Goal: Task Accomplishment & Management: Manage account settings

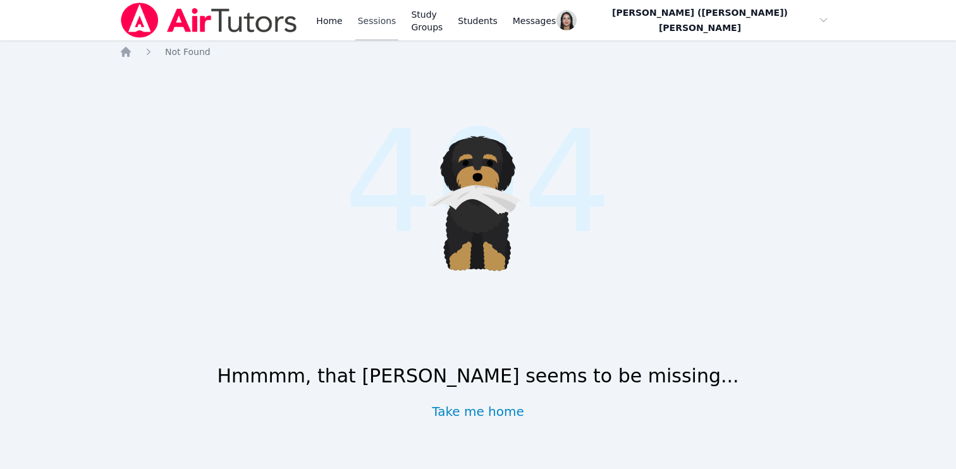
click at [375, 26] on link "Sessions" at bounding box center [377, 20] width 44 height 40
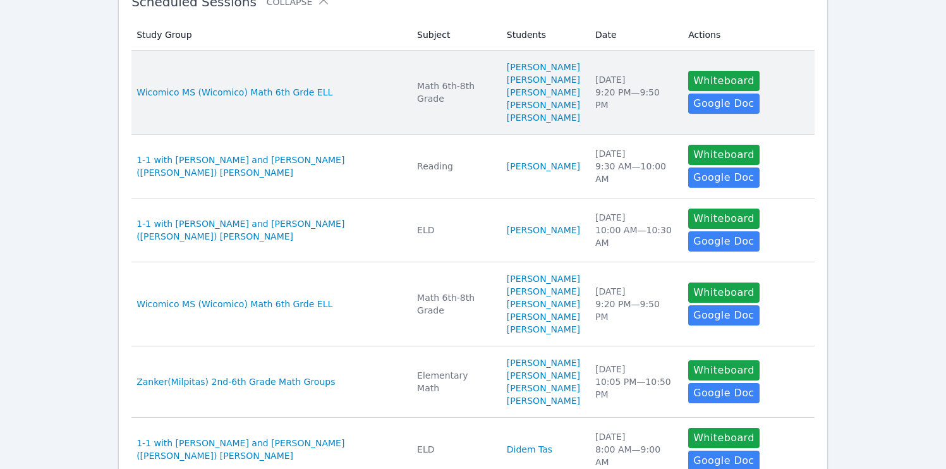
scroll to position [257, 0]
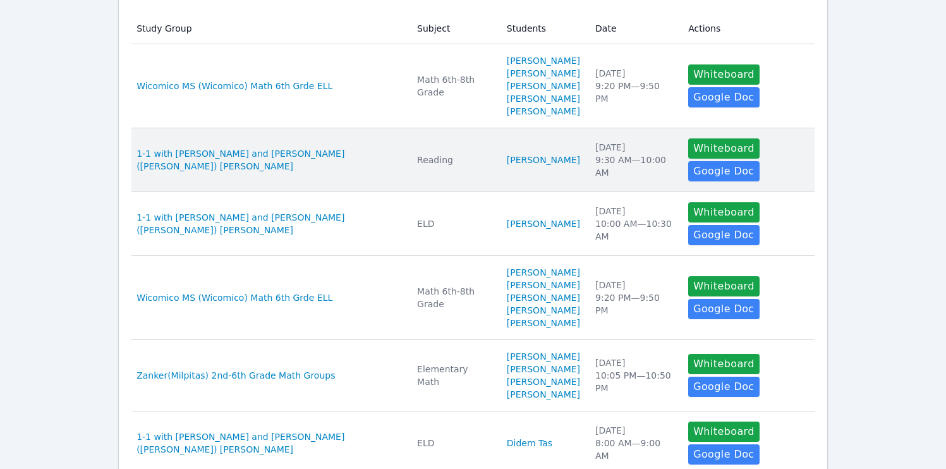
click at [563, 157] on td "Students [PERSON_NAME]" at bounding box center [543, 160] width 88 height 64
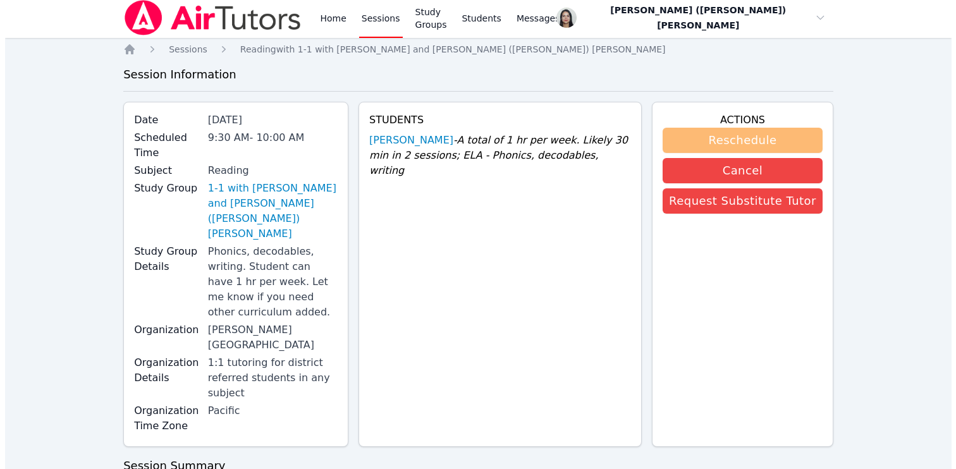
scroll to position [5, 0]
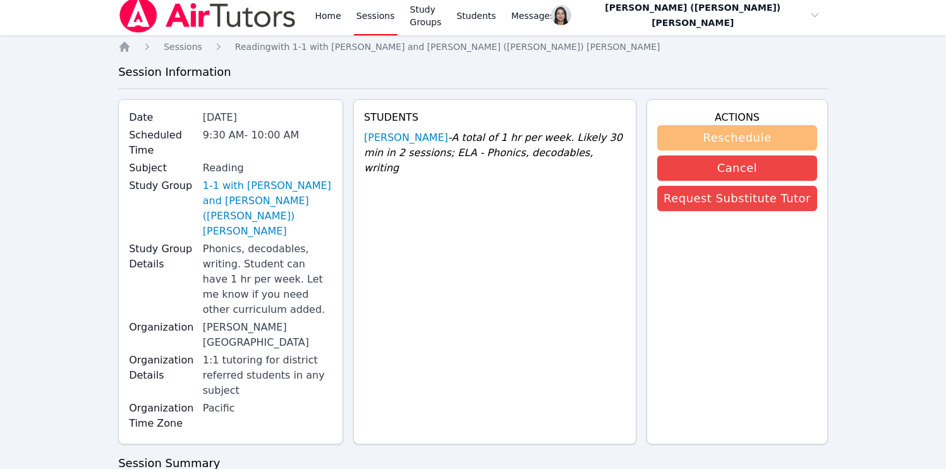
click at [691, 139] on button "Reschedule" at bounding box center [737, 137] width 160 height 25
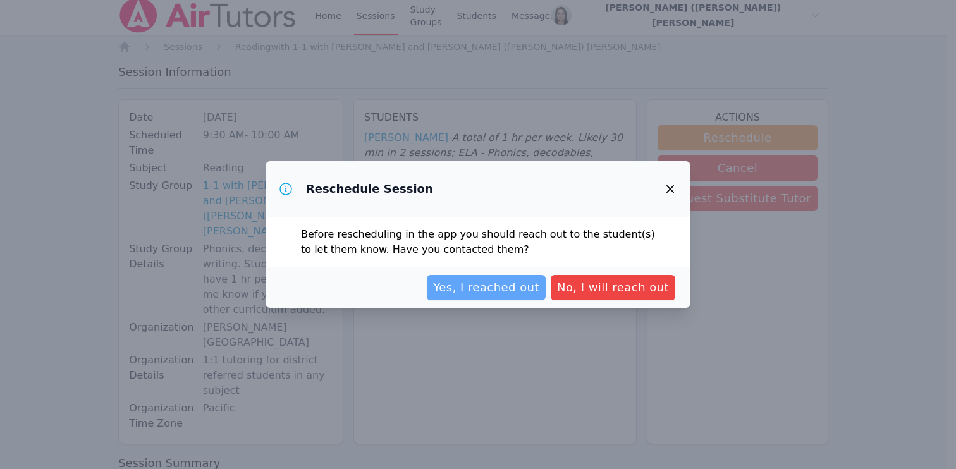
click at [500, 291] on span "Yes, I reached out" at bounding box center [486, 288] width 106 height 18
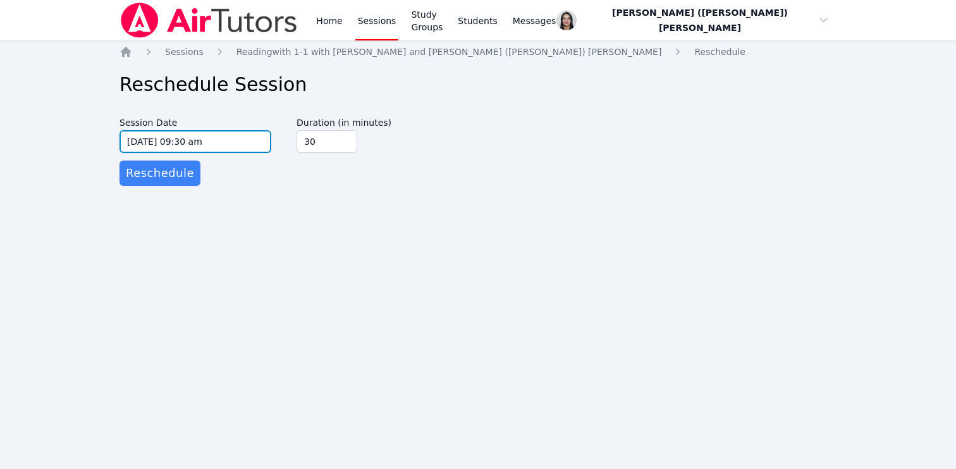
click at [243, 143] on input "[DATE] 09:30 am" at bounding box center [195, 141] width 152 height 23
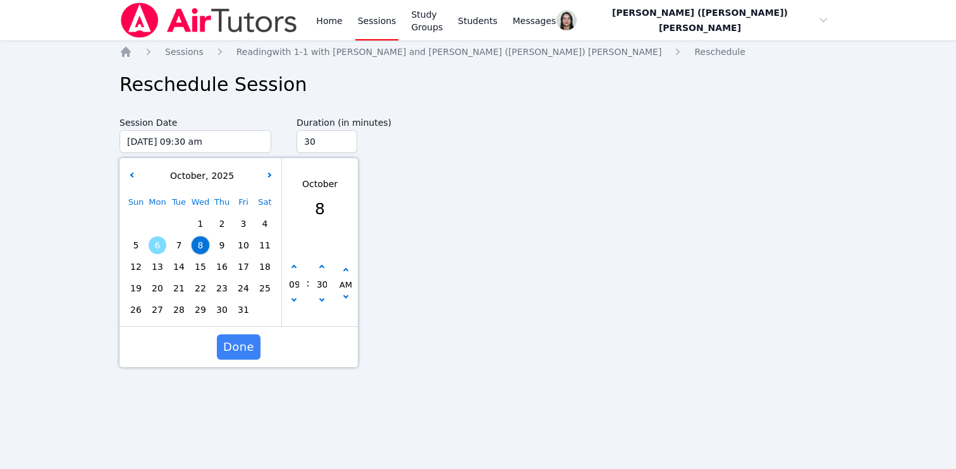
click at [199, 264] on span "15" at bounding box center [201, 267] width 18 height 18
type input "[DATE] 09:30 am"
click at [250, 350] on span "Done" at bounding box center [238, 347] width 31 height 18
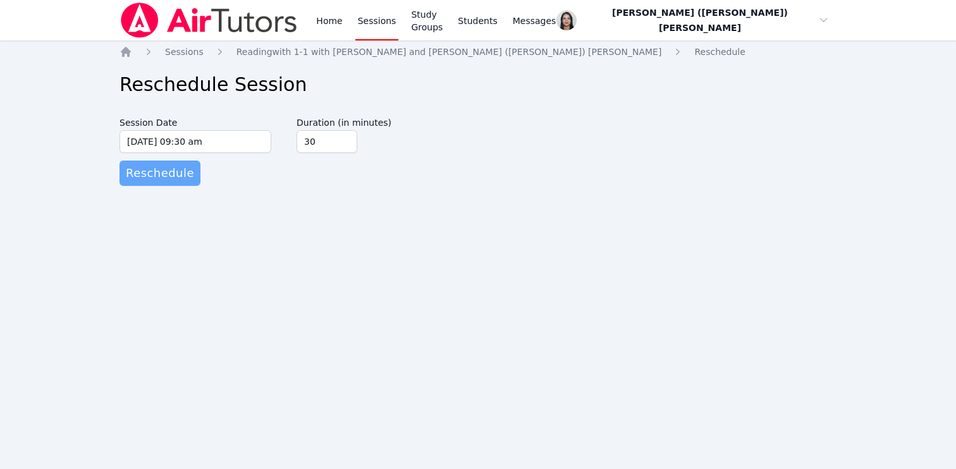
click at [170, 181] on span "Reschedule" at bounding box center [160, 173] width 68 height 18
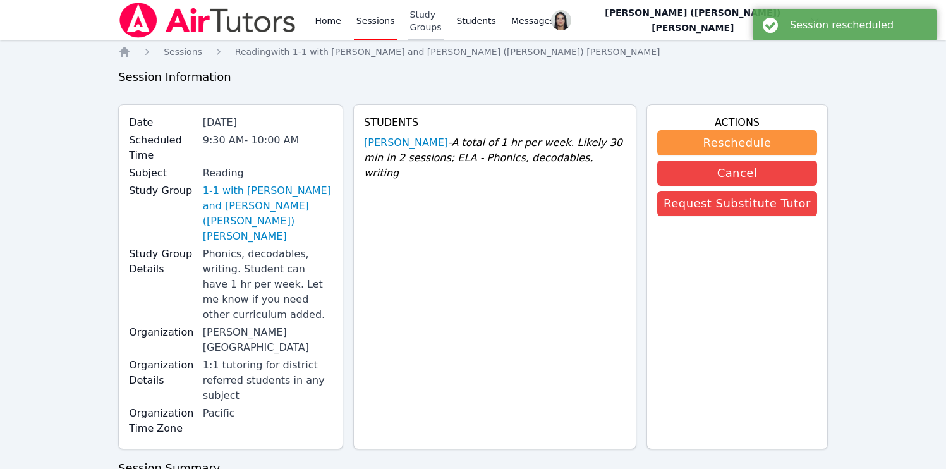
click at [414, 37] on link "Study Groups" at bounding box center [426, 20] width 37 height 40
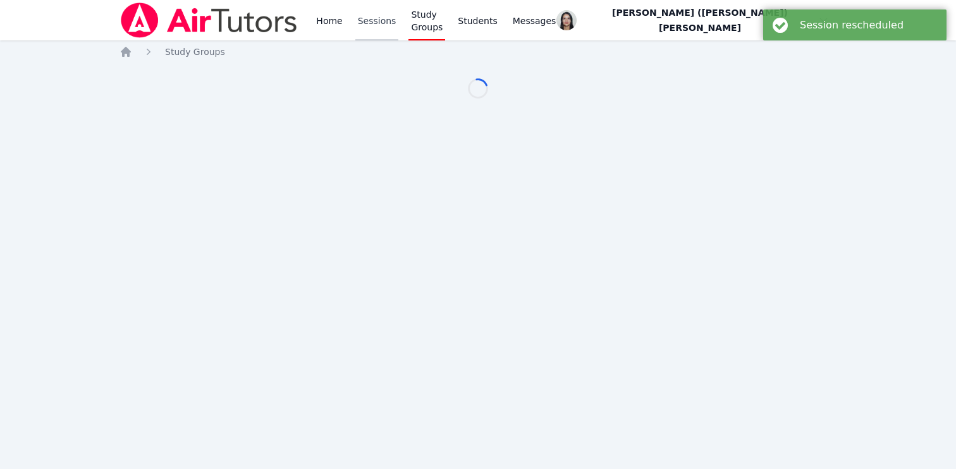
click at [369, 26] on link "Sessions" at bounding box center [377, 20] width 44 height 40
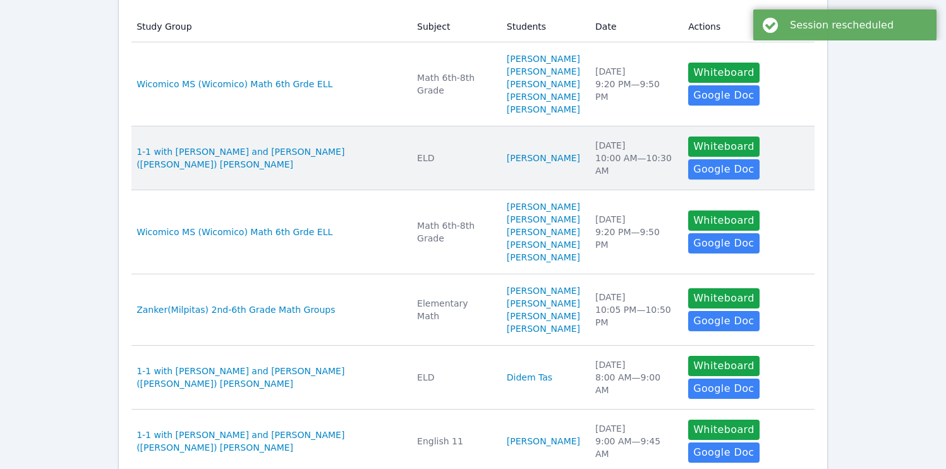
scroll to position [377, 0]
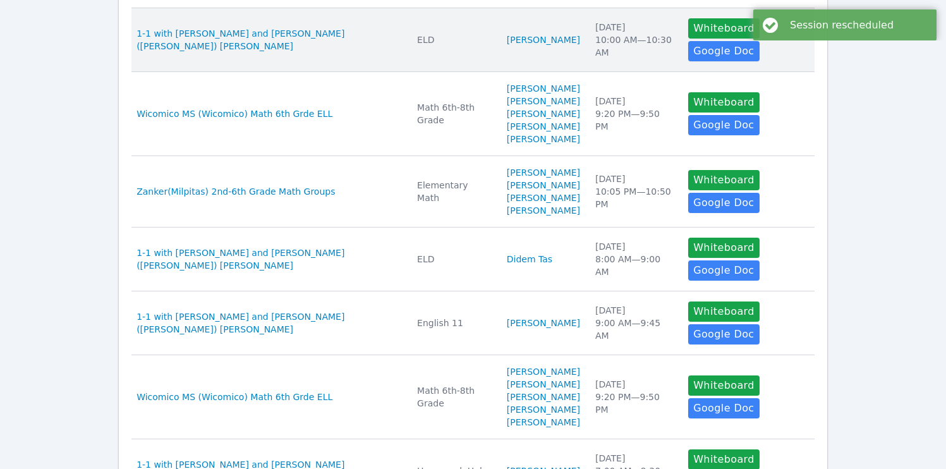
click at [542, 71] on td "Students [PERSON_NAME]" at bounding box center [543, 40] width 88 height 64
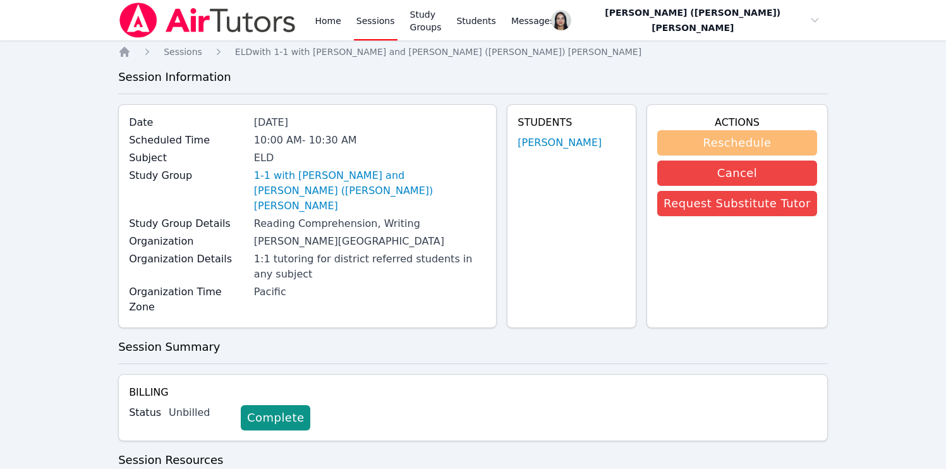
click at [738, 146] on button "Reschedule" at bounding box center [737, 142] width 160 height 25
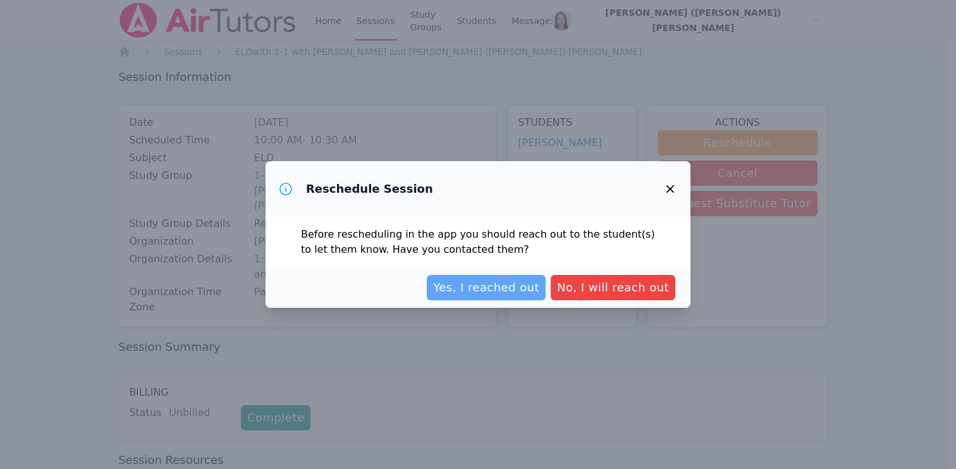
click at [497, 290] on span "Yes, I reached out" at bounding box center [486, 288] width 106 height 18
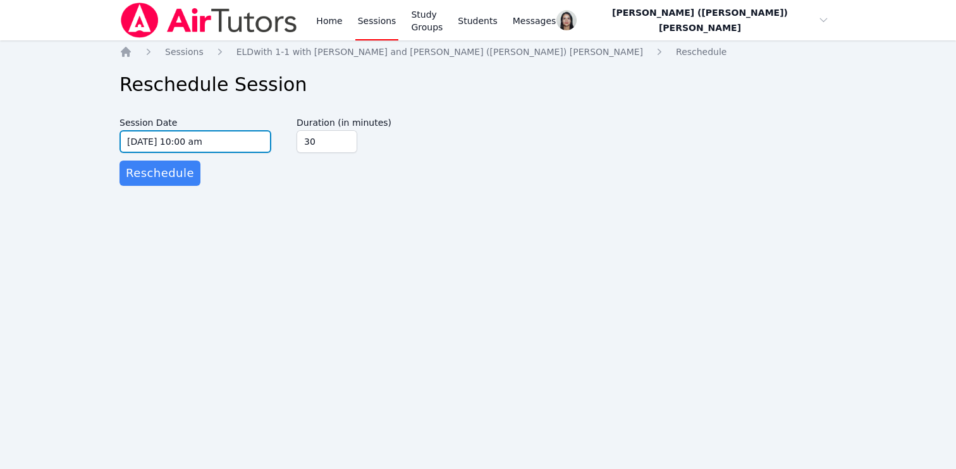
click at [236, 148] on input "[DATE] 10:00 am" at bounding box center [195, 141] width 152 height 23
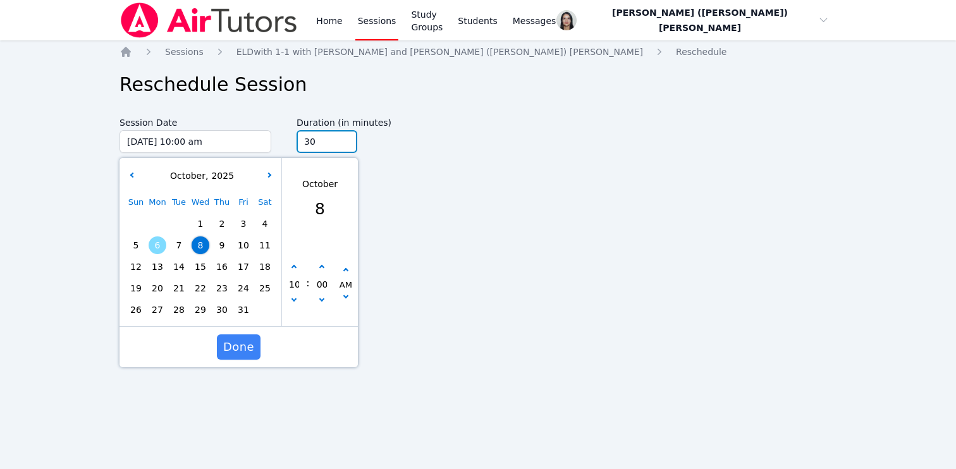
click at [314, 145] on input "30" at bounding box center [326, 141] width 61 height 23
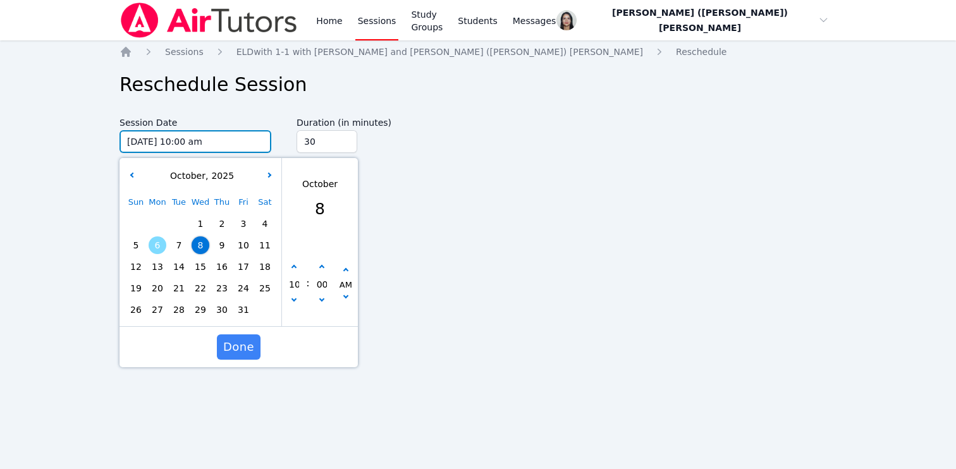
click at [226, 145] on input "[DATE] 10:00 am" at bounding box center [195, 141] width 152 height 23
click at [201, 265] on span "15" at bounding box center [201, 267] width 18 height 18
type input "[DATE] 10:00 am"
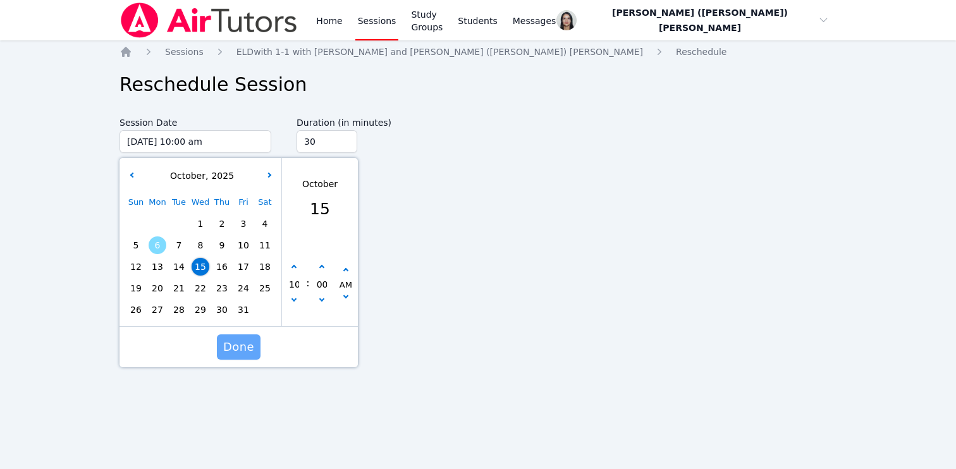
click at [249, 346] on span "Done" at bounding box center [238, 347] width 31 height 18
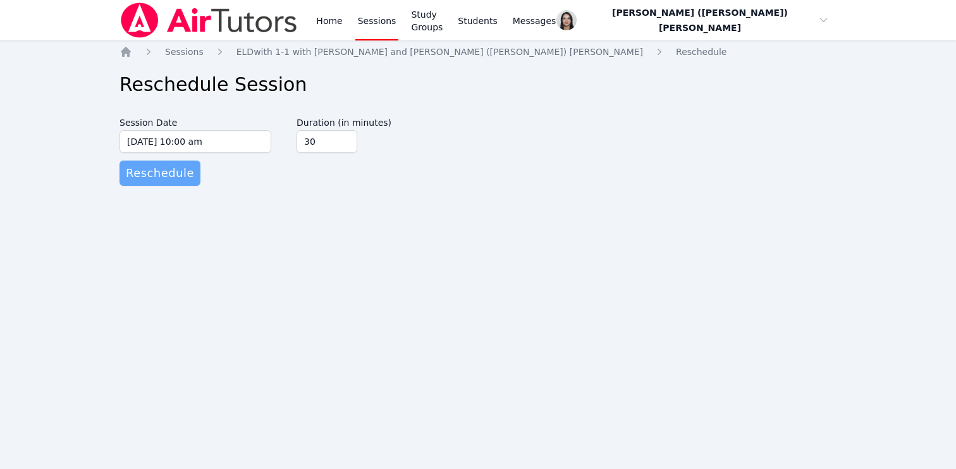
click at [178, 169] on span "Reschedule" at bounding box center [160, 173] width 68 height 18
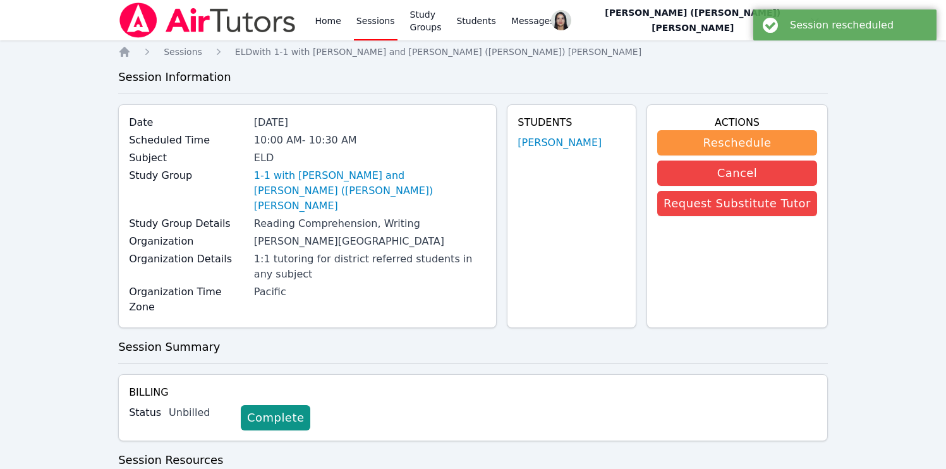
click at [381, 18] on link "Sessions" at bounding box center [376, 20] width 44 height 40
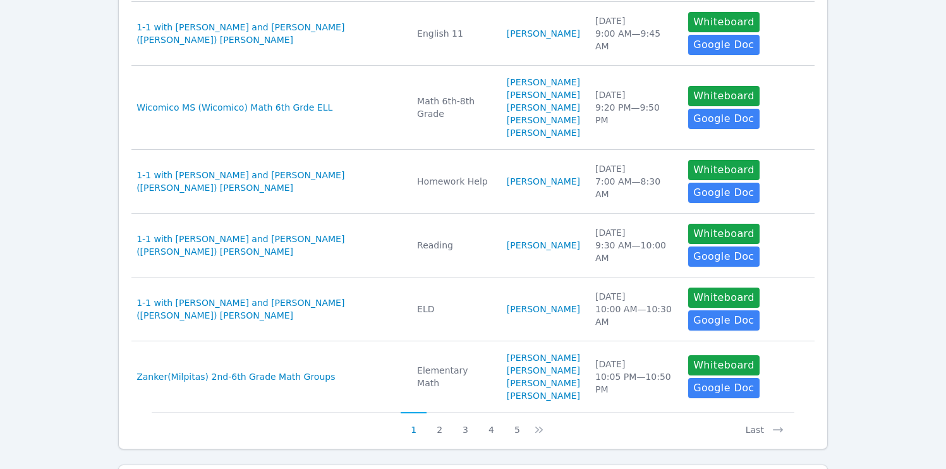
scroll to position [612, 0]
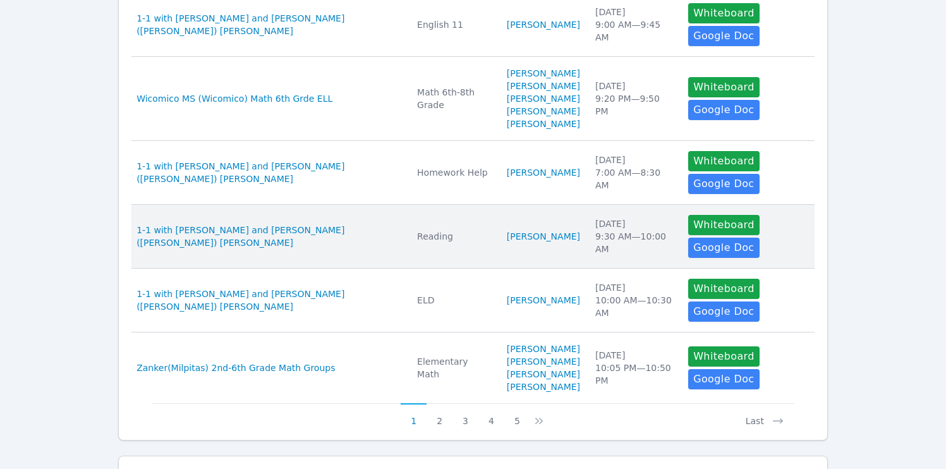
click at [547, 253] on td "Students [PERSON_NAME]" at bounding box center [543, 237] width 88 height 64
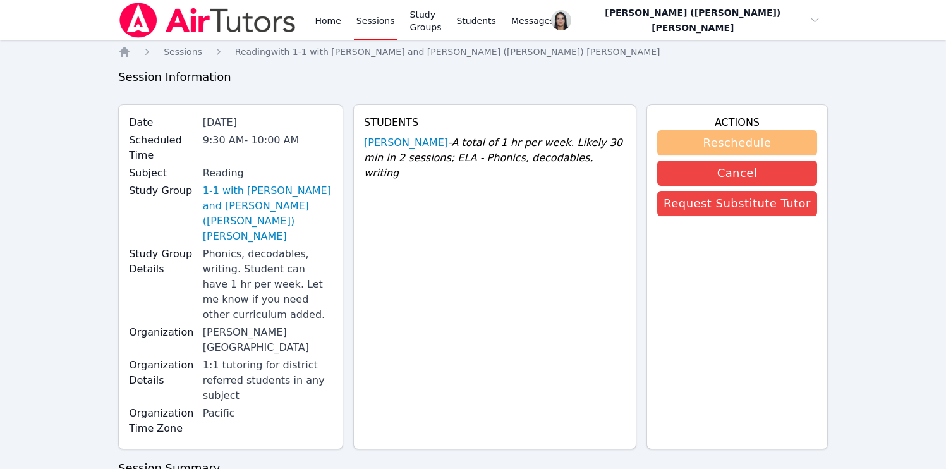
click at [740, 148] on button "Reschedule" at bounding box center [737, 142] width 160 height 25
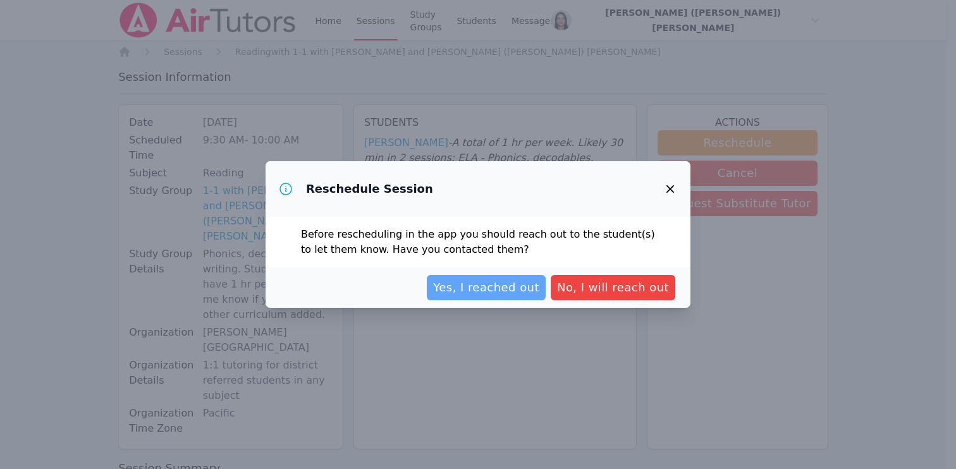
click at [488, 288] on span "Yes, I reached out" at bounding box center [486, 288] width 106 height 18
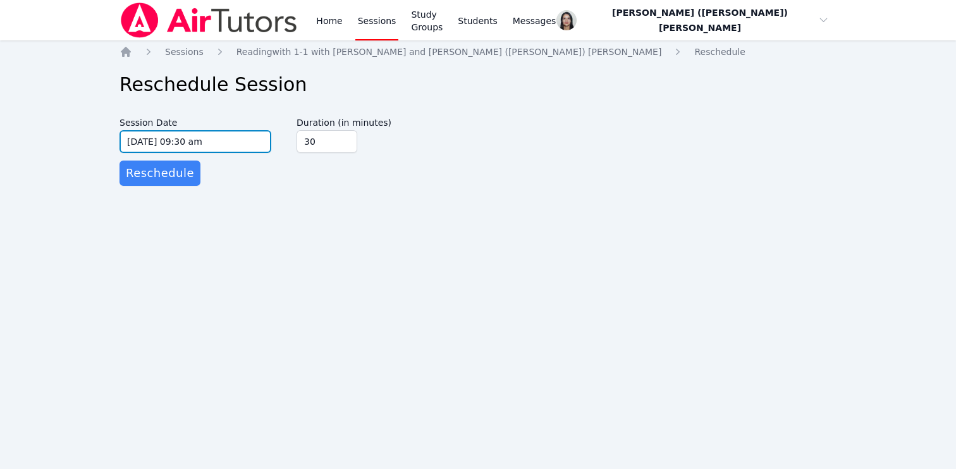
click at [212, 144] on input "[DATE] 09:30 am" at bounding box center [195, 141] width 152 height 23
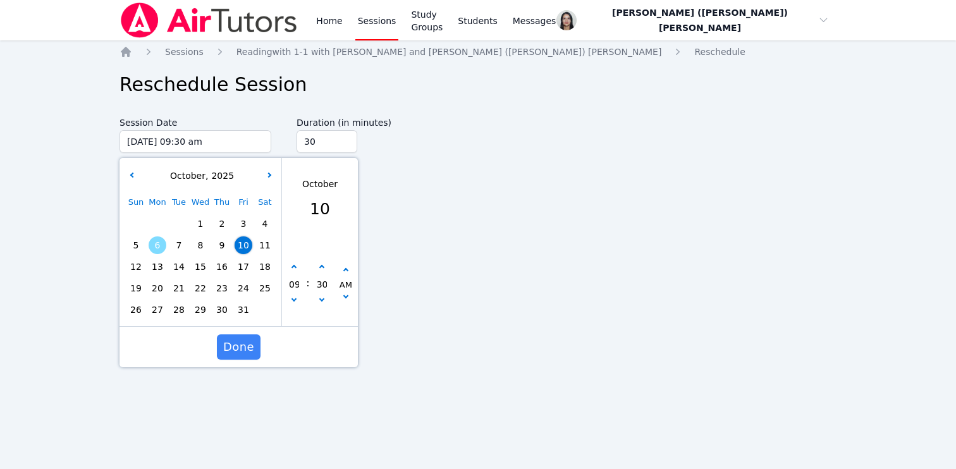
click at [289, 259] on div "09 : 30 AM" at bounding box center [320, 284] width 76 height 83
click at [320, 267] on icon "button" at bounding box center [321, 267] width 5 height 5
type input "[DATE] 09:35 am"
type input "35"
click at [320, 267] on icon "button" at bounding box center [321, 267] width 5 height 5
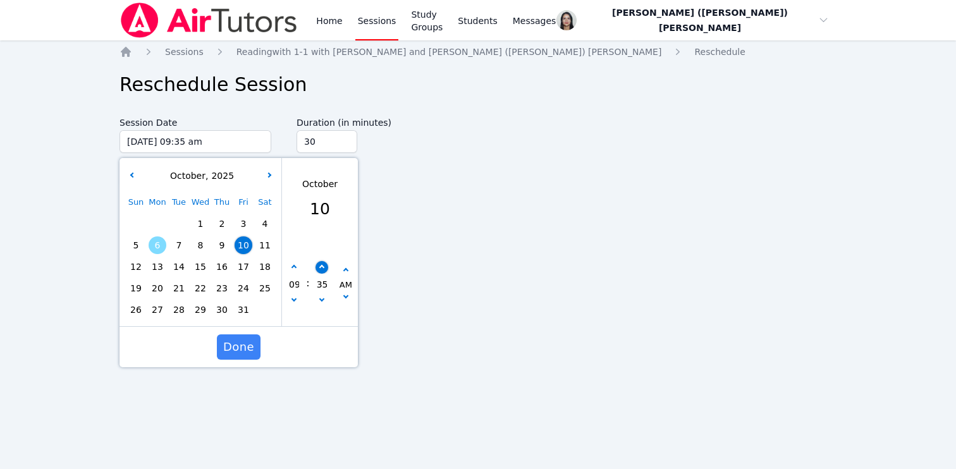
type input "[DATE] 09:40 am"
type input "40"
click at [320, 267] on icon "button" at bounding box center [321, 267] width 5 height 5
type input "[DATE] 09:45 am"
type input "45"
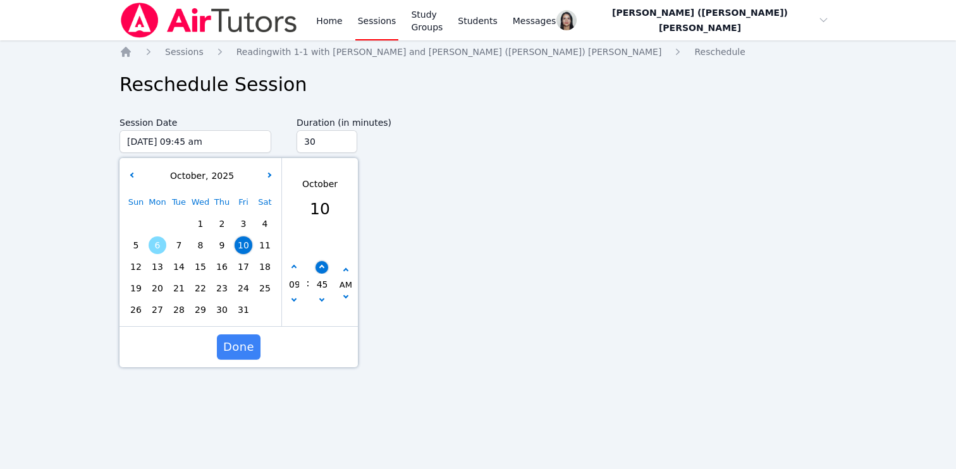
click at [320, 267] on icon "button" at bounding box center [321, 267] width 5 height 5
type input "[DATE] 09:50 am"
type input "50"
click at [320, 267] on icon "button" at bounding box center [321, 267] width 5 height 5
type input "[DATE] 09:55 am"
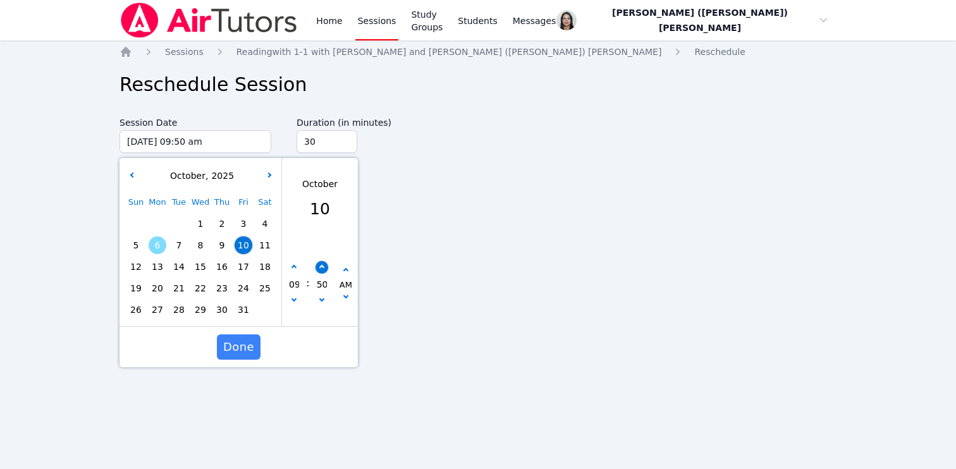
type input "55"
click at [320, 267] on icon "button" at bounding box center [321, 267] width 5 height 5
type input "[DATE] 10:00 am"
type input "10"
type input "00"
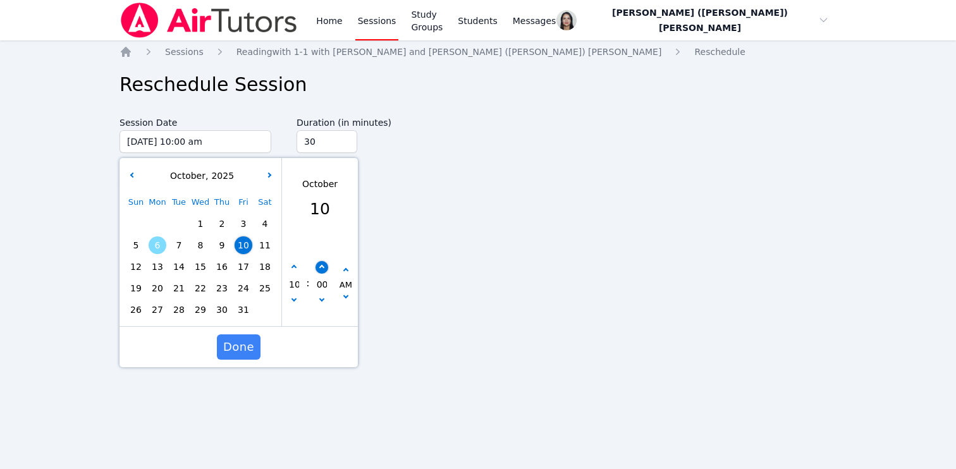
click at [320, 267] on icon "button" at bounding box center [321, 267] width 5 height 5
type input "[DATE] 10:05 am"
type input "05"
click at [324, 302] on button "button" at bounding box center [321, 301] width 13 height 13
type input "[DATE] 10:00 am"
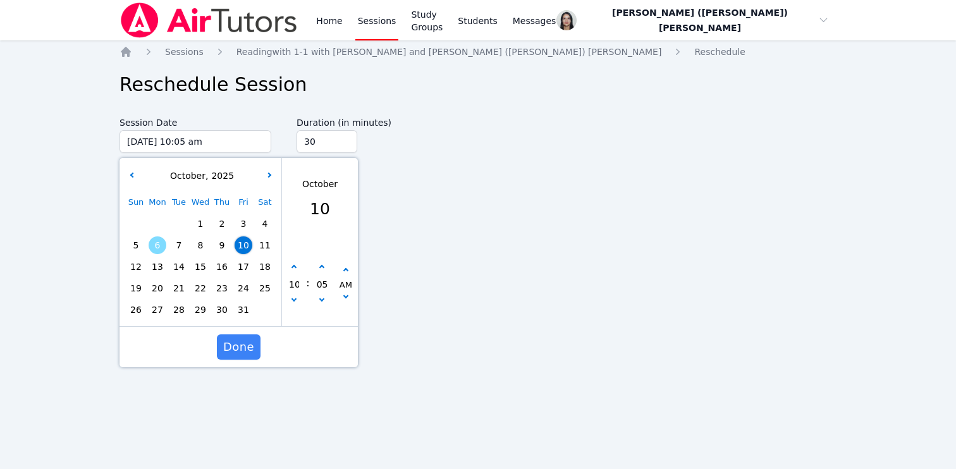
type input "00"
click at [295, 303] on button "button" at bounding box center [294, 301] width 13 height 13
type input "[DATE] 09:00 am"
type input "09"
drag, startPoint x: 241, startPoint y: 343, endPoint x: 309, endPoint y: 256, distance: 109.9
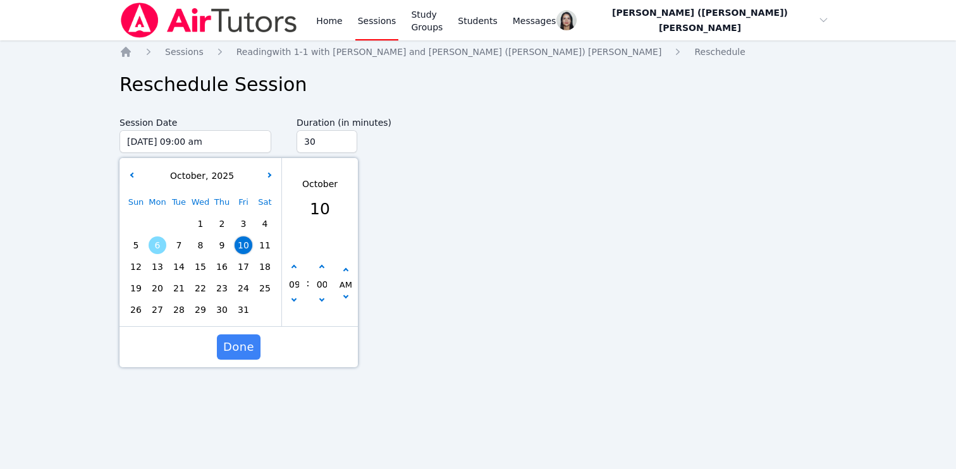
click at [241, 343] on span "Done" at bounding box center [238, 347] width 31 height 18
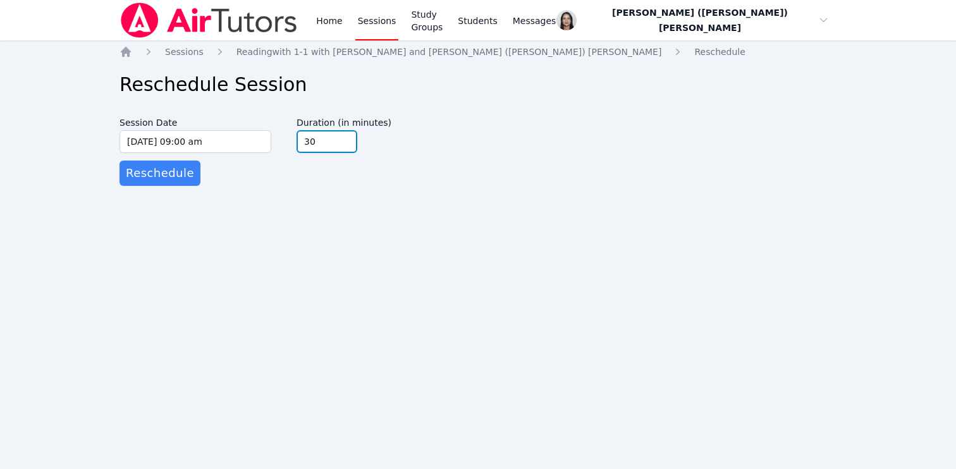
click at [338, 146] on input "30" at bounding box center [326, 141] width 61 height 23
click at [344, 137] on input "45" at bounding box center [326, 141] width 61 height 23
type input "60"
click at [344, 137] on input "60" at bounding box center [326, 141] width 61 height 23
click at [284, 194] on div "Home Sessions Reading with 1-1 with [PERSON_NAME] and [PERSON_NAME] ([PERSON_NA…" at bounding box center [477, 129] width 717 height 166
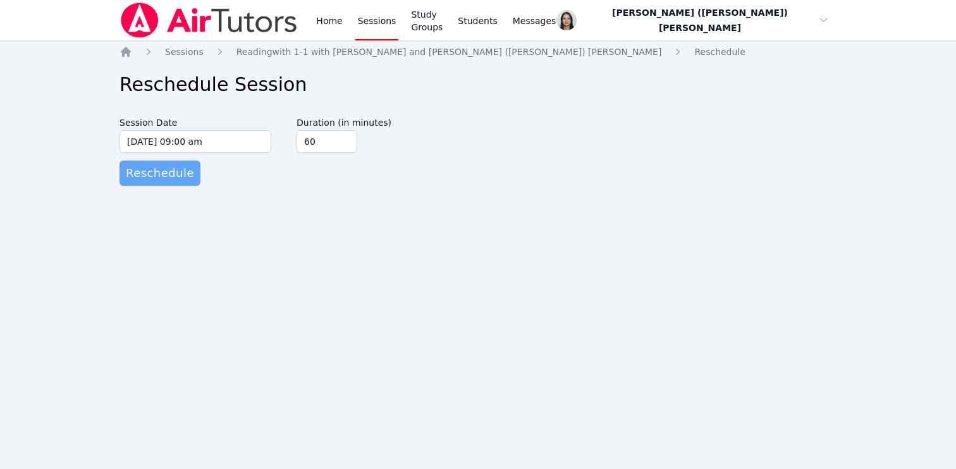
click at [165, 172] on span "Reschedule" at bounding box center [160, 173] width 68 height 18
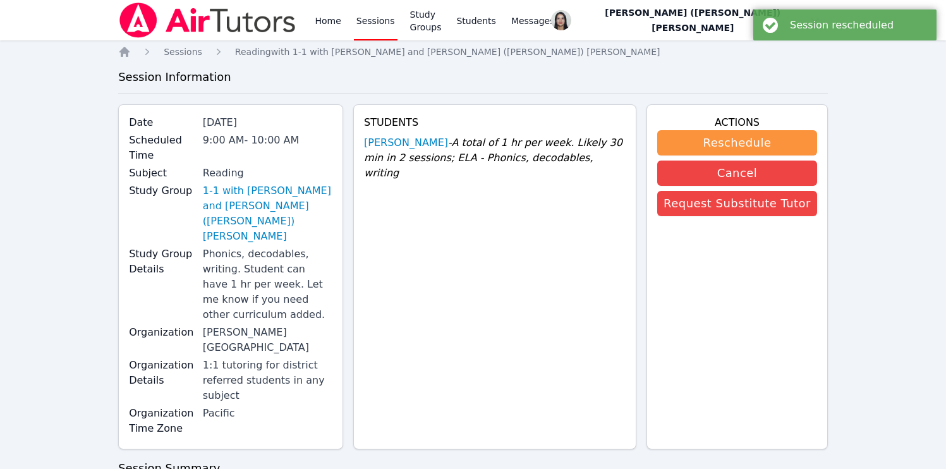
click at [350, 30] on div "Home Sessions Study Groups Students Messages" at bounding box center [434, 20] width 245 height 40
click at [365, 23] on link "Sessions" at bounding box center [376, 20] width 44 height 40
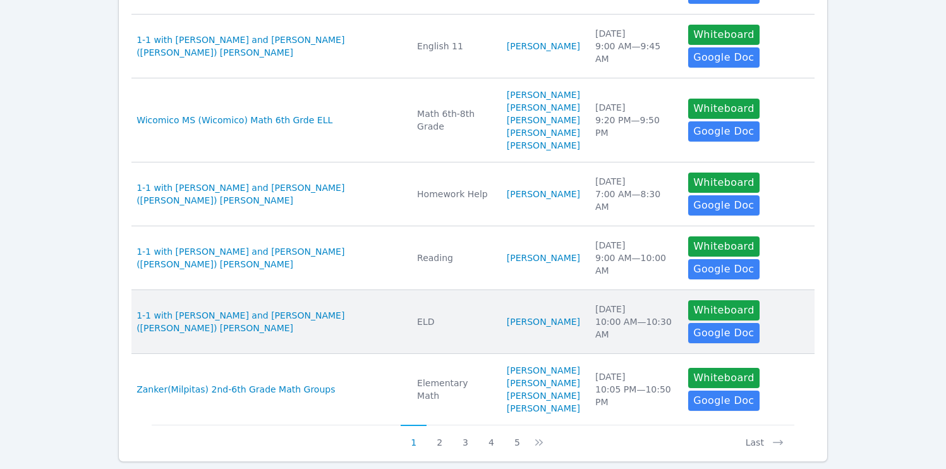
scroll to position [594, 0]
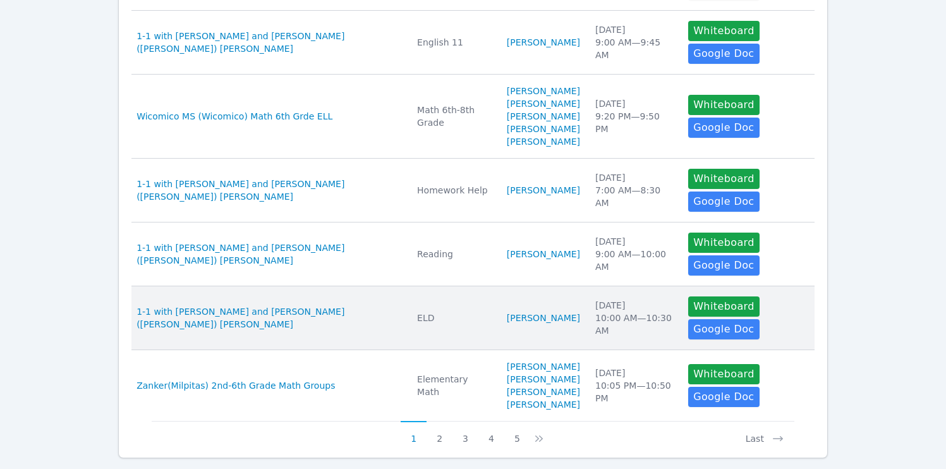
click at [554, 328] on td "Students [PERSON_NAME]" at bounding box center [543, 318] width 88 height 64
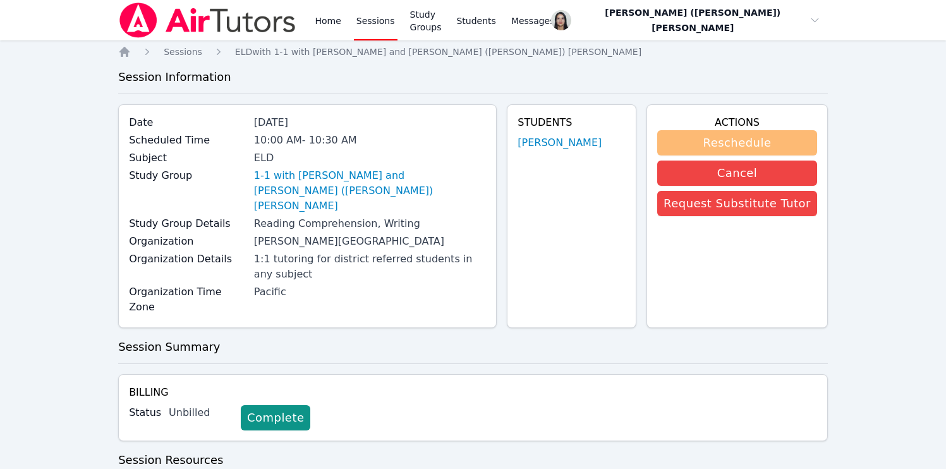
click at [697, 151] on button "Reschedule" at bounding box center [737, 142] width 160 height 25
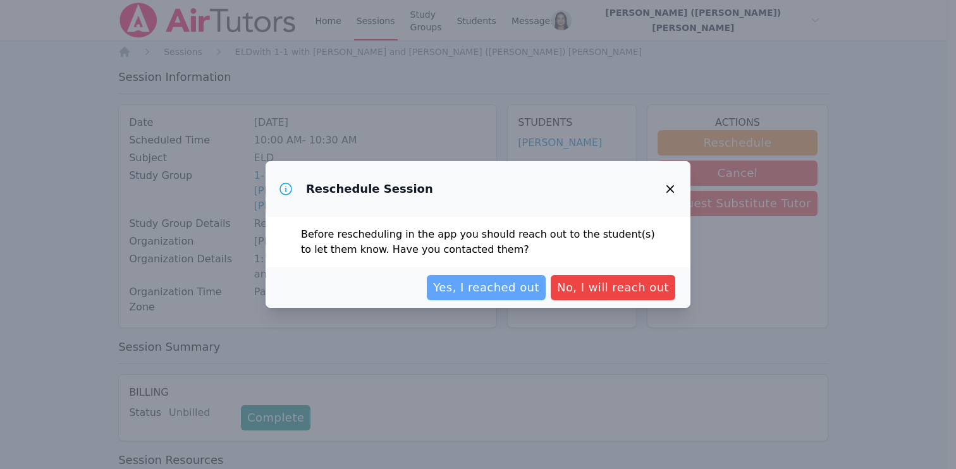
click at [510, 281] on span "Yes, I reached out" at bounding box center [486, 288] width 106 height 18
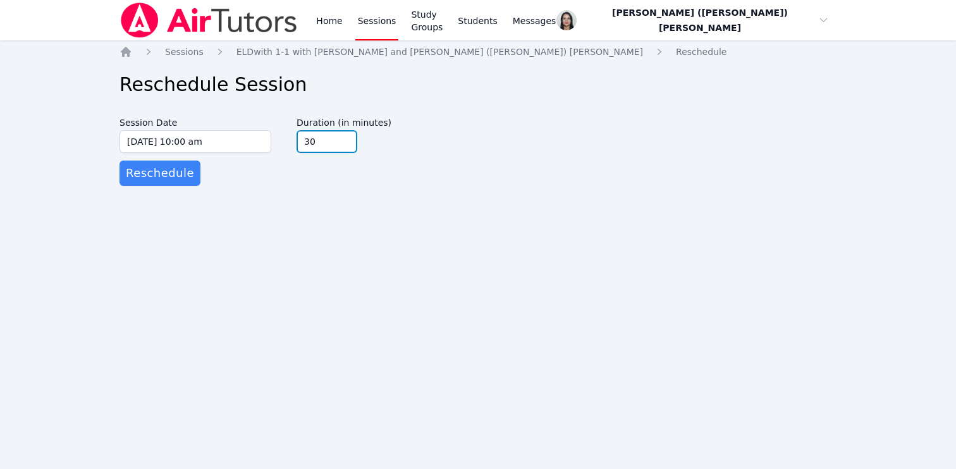
click at [329, 145] on input "30" at bounding box center [326, 141] width 61 height 23
click at [343, 142] on input "15" at bounding box center [326, 141] width 61 height 23
click at [344, 138] on input "30" at bounding box center [326, 141] width 61 height 23
click at [344, 138] on input "45" at bounding box center [326, 141] width 61 height 23
type input "60"
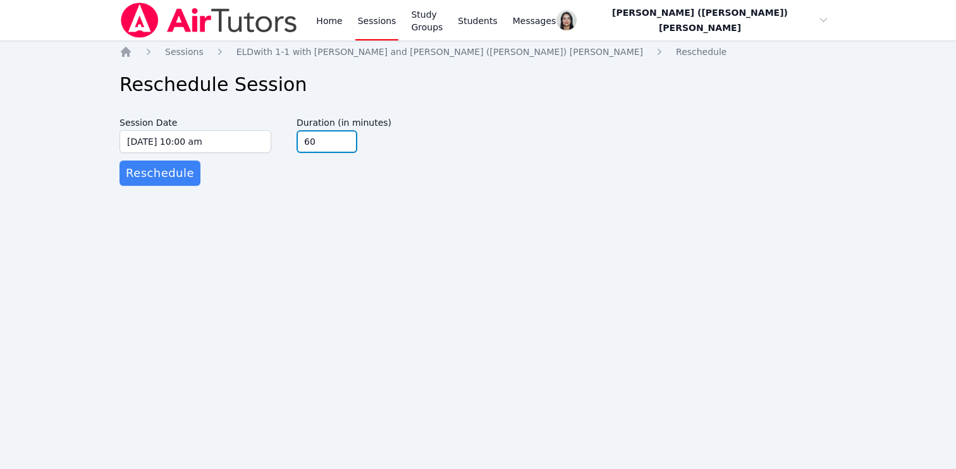
click at [344, 138] on input "60" at bounding box center [326, 141] width 61 height 23
click at [308, 175] on form "Session Date [DATE] 10:00 am [DATE] 10:00 am Duration (in minutes) 60 Reschedule" at bounding box center [477, 148] width 717 height 75
click at [174, 183] on button "Reschedule" at bounding box center [159, 173] width 81 height 25
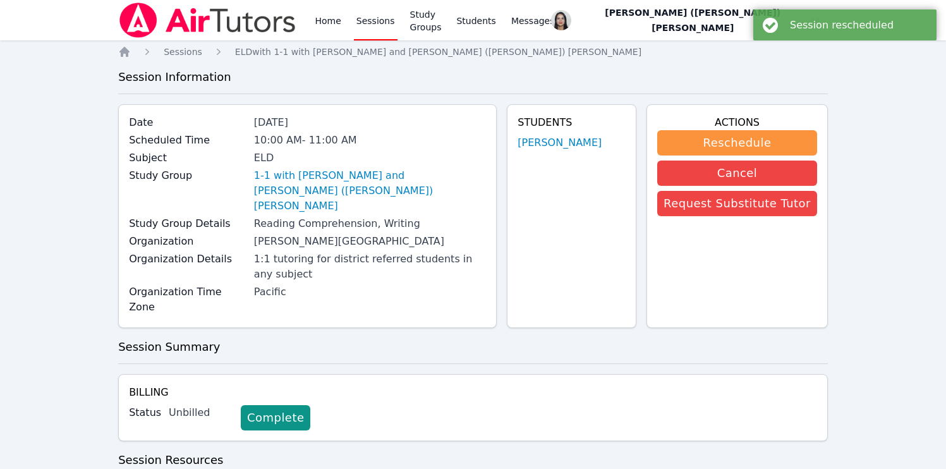
click at [380, 27] on link "Sessions" at bounding box center [376, 20] width 44 height 40
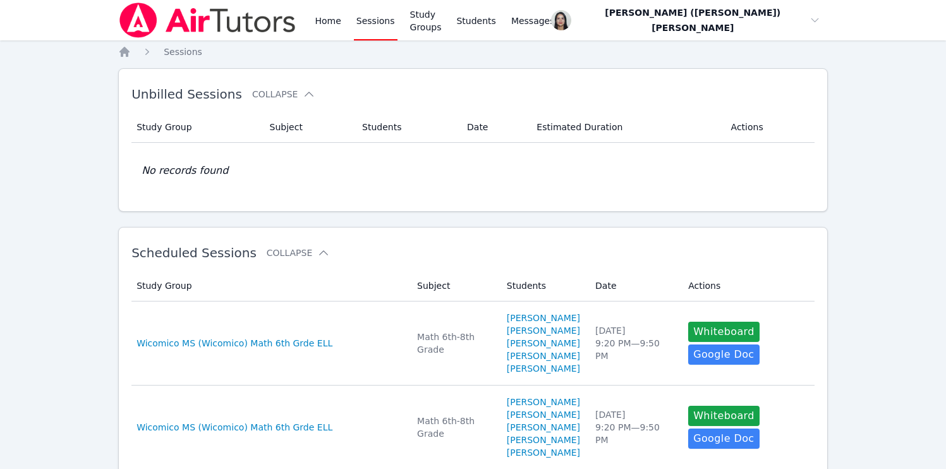
click at [379, 27] on link "Sessions" at bounding box center [376, 20] width 44 height 40
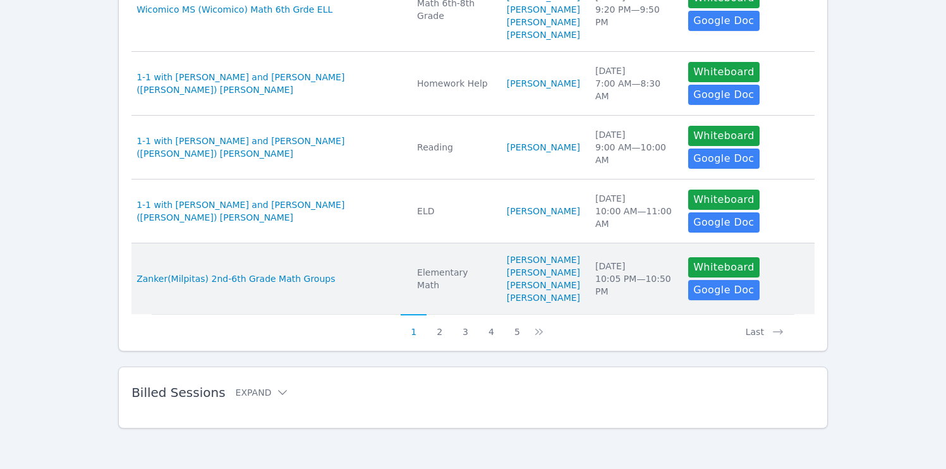
scroll to position [739, 0]
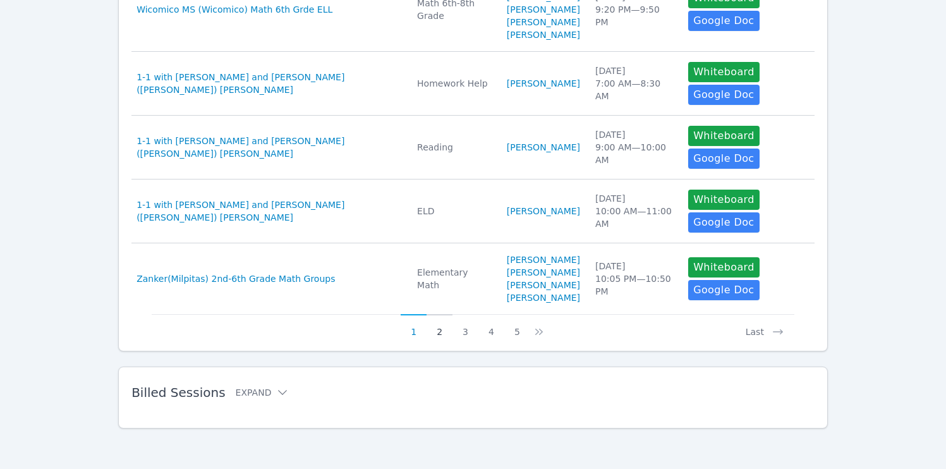
click at [442, 334] on button "2" at bounding box center [440, 326] width 26 height 24
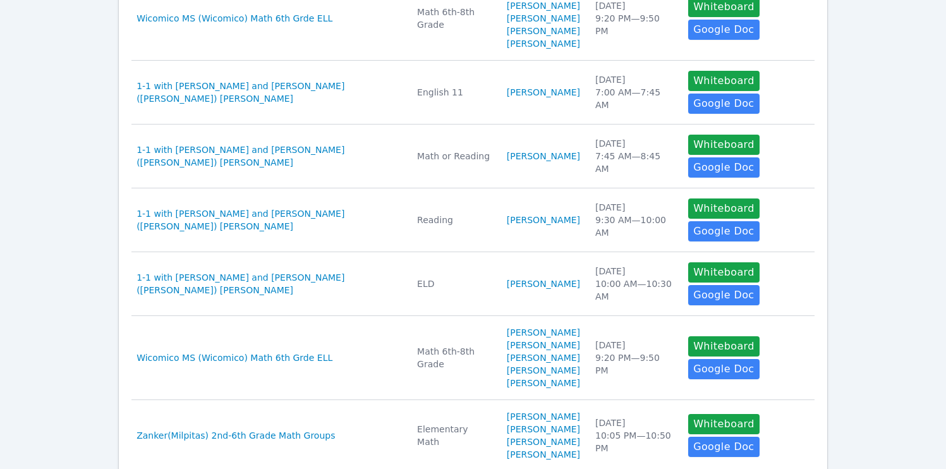
scroll to position [731, 0]
